Goal: Register for event/course

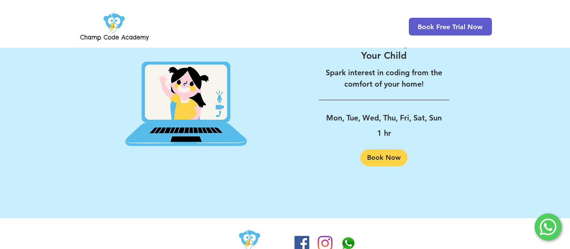
scroll to position [1415, 0]
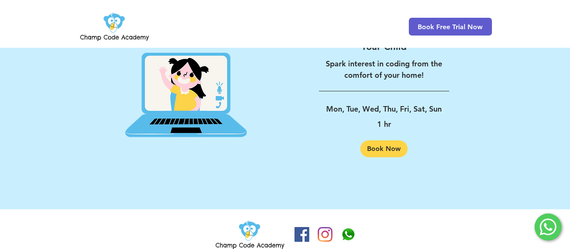
drag, startPoint x: 575, startPoint y: 27, endPoint x: 574, endPoint y: 233, distance: 205.5
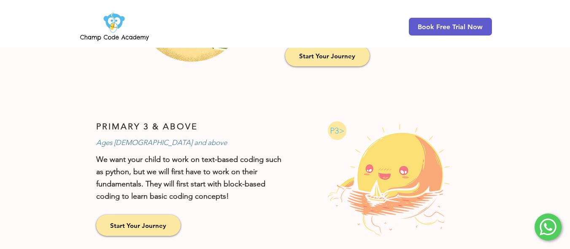
scroll to position [476, 0]
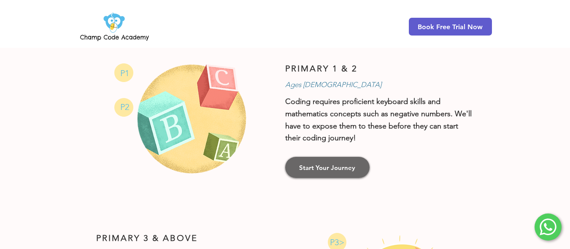
click at [336, 172] on link "Start Your Journey" at bounding box center [327, 167] width 84 height 21
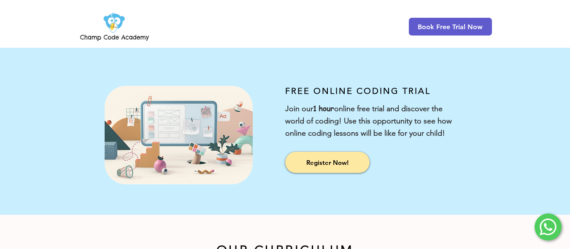
scroll to position [232, 0]
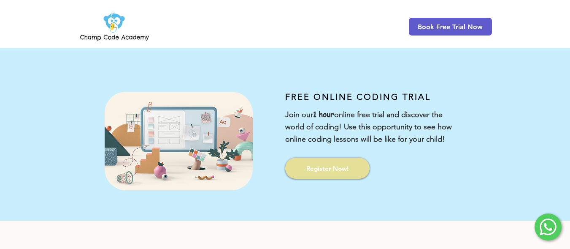
click at [343, 168] on span "Register Now!" at bounding box center [327, 168] width 42 height 9
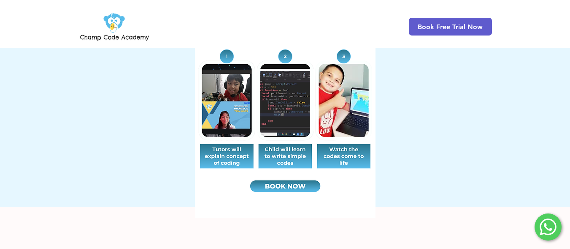
scroll to position [1117, 0]
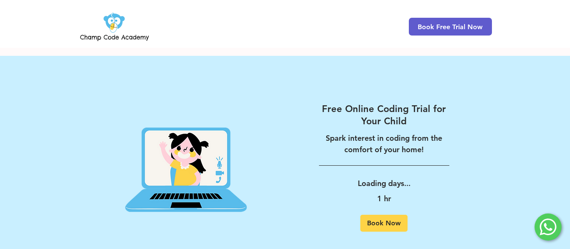
drag, startPoint x: 576, startPoint y: 32, endPoint x: 546, endPoint y: 227, distance: 196.9
click at [546, 227] on icon at bounding box center [548, 227] width 8 height 8
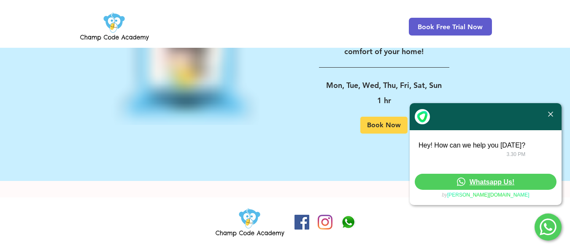
scroll to position [91, 0]
